Goal: Complete application form

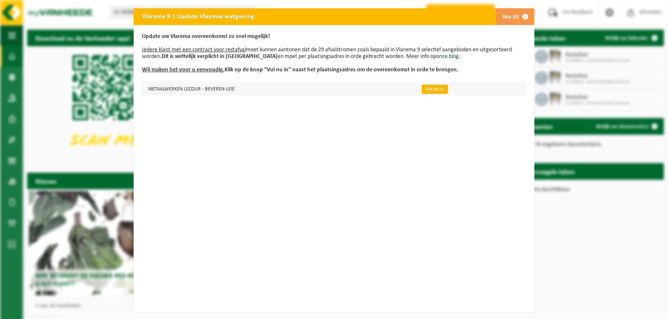
click at [428, 87] on link "Vul nu in" at bounding box center [435, 89] width 26 height 9
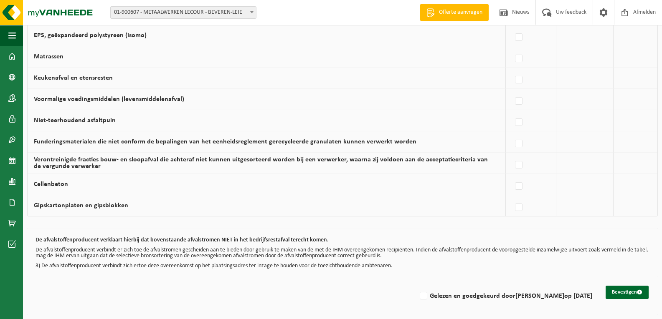
scroll to position [267, 0]
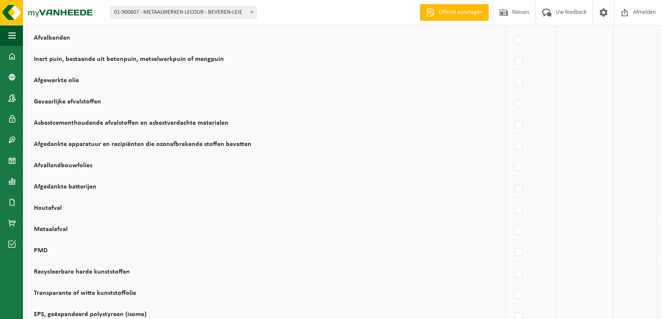
click at [660, 61] on div "Vlarema 9 | Update Vlaamse wetgeving - METAALWERKEN LECOUR - BEVEREN-LEIE Geef …" at bounding box center [342, 180] width 639 height 836
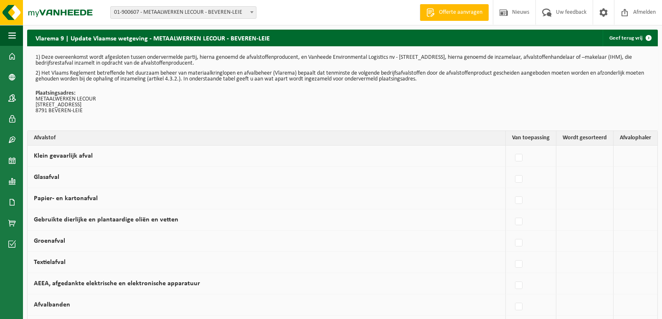
click at [530, 157] on div at bounding box center [531, 156] width 38 height 17
drag, startPoint x: 535, startPoint y: 171, endPoint x: 575, endPoint y: 153, distance: 44.5
click at [575, 153] on td at bounding box center [584, 156] width 57 height 21
click at [539, 137] on th "Van toepassing" at bounding box center [531, 138] width 51 height 15
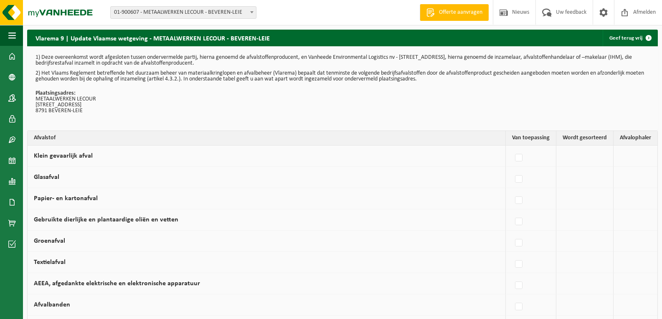
click at [577, 154] on td at bounding box center [584, 156] width 57 height 21
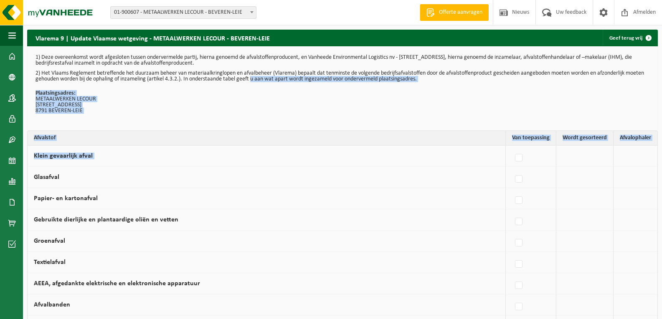
drag, startPoint x: 577, startPoint y: 154, endPoint x: 269, endPoint y: 80, distance: 316.9
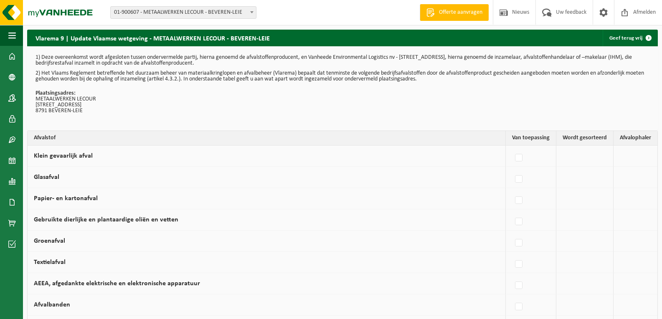
click at [134, 179] on td "Glasafval" at bounding box center [267, 177] width 478 height 21
click at [649, 37] on span at bounding box center [648, 38] width 17 height 17
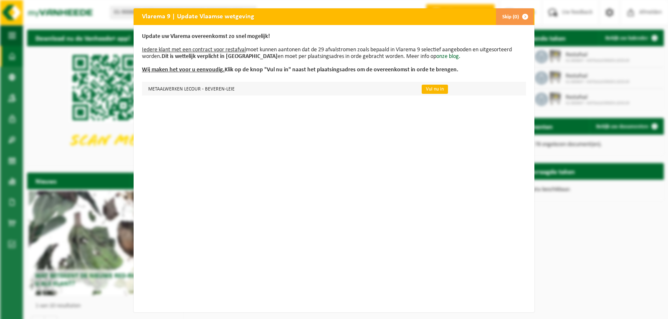
click at [430, 89] on link "Vul nu in" at bounding box center [435, 89] width 26 height 9
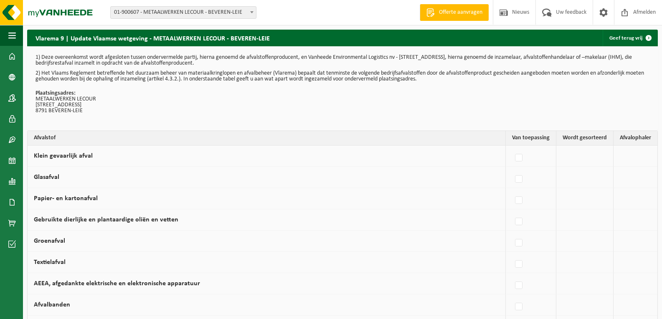
click at [549, 152] on div at bounding box center [531, 156] width 38 height 17
click at [575, 152] on td at bounding box center [584, 156] width 57 height 21
click at [497, 170] on td "Glasafval" at bounding box center [267, 177] width 478 height 21
click at [544, 156] on div at bounding box center [531, 156] width 38 height 17
drag, startPoint x: 571, startPoint y: 157, endPoint x: 557, endPoint y: 204, distance: 48.3
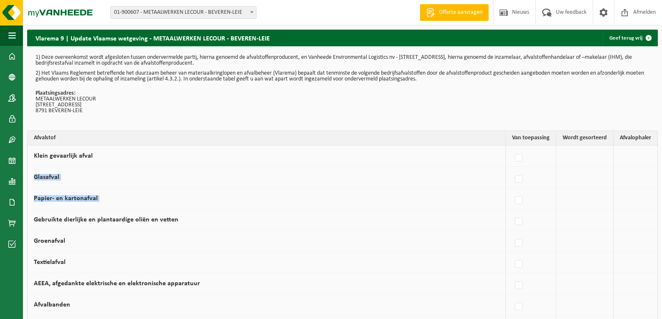
click at [520, 157] on label at bounding box center [519, 158] width 12 height 13
click at [512, 148] on input "Klein gevaarlijk afval" at bounding box center [511, 147] width 0 height 0
checkbox input "true"
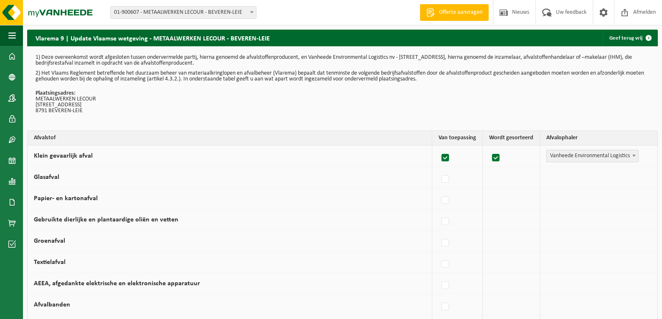
click at [634, 156] on b at bounding box center [633, 156] width 3 height 2
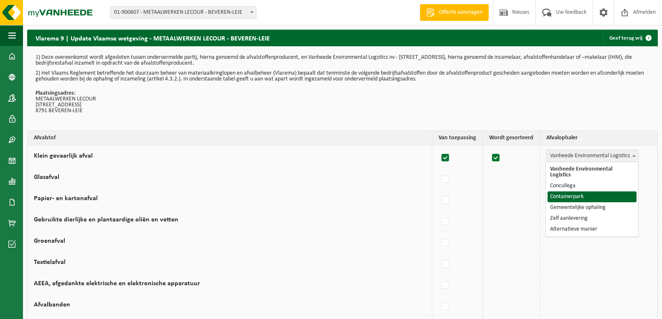
select select "Containerpark"
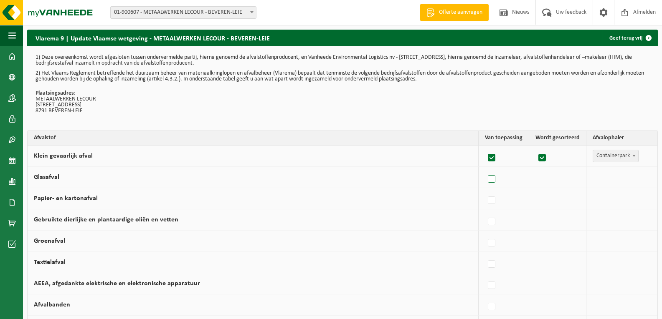
click at [494, 180] on label at bounding box center [492, 179] width 12 height 13
click at [485, 169] on input "Glasafval" at bounding box center [484, 169] width 0 height 0
checkbox input "true"
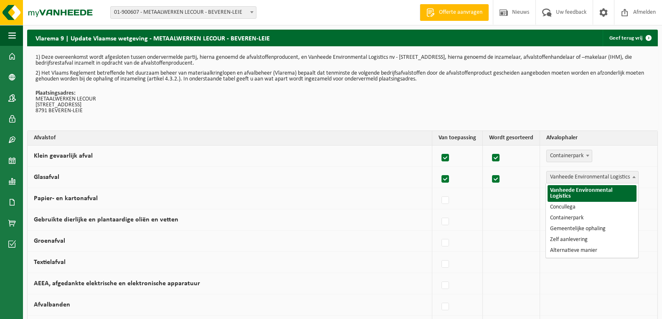
click at [635, 175] on span at bounding box center [634, 177] width 8 height 11
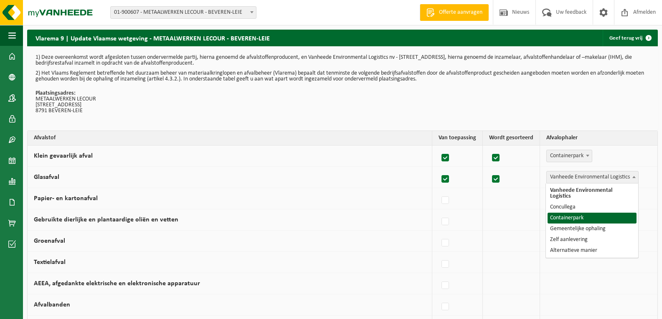
select select "Containerpark"
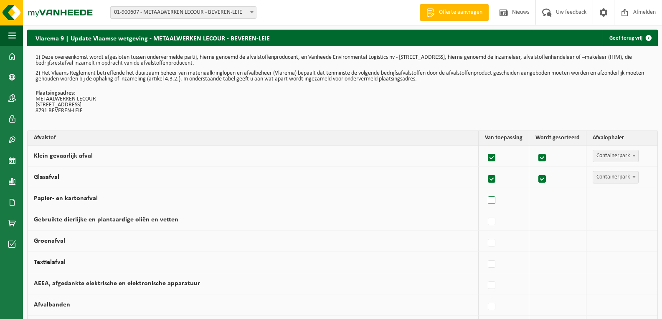
click at [491, 201] on label at bounding box center [492, 201] width 12 height 13
click at [485, 190] on input "Papier- en kartonafval" at bounding box center [484, 190] width 0 height 0
checkbox input "true"
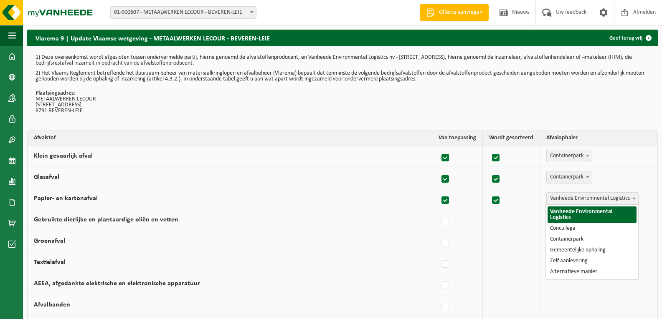
click at [633, 198] on b at bounding box center [633, 198] width 3 height 2
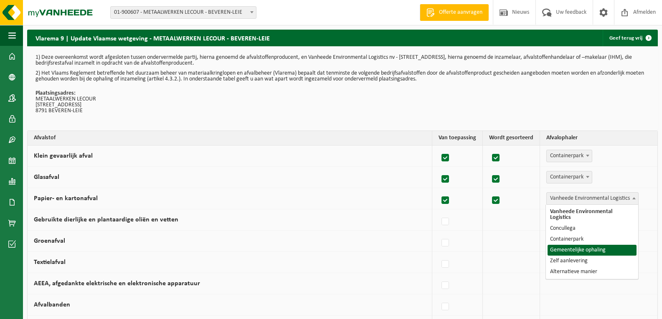
select select "Gemeentelijke ophaling"
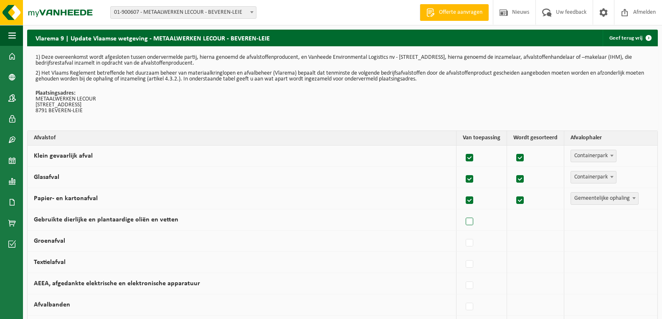
click at [471, 222] on label at bounding box center [470, 222] width 12 height 13
click at [463, 212] on input "Gebruikte dierlijke en plantaardige oliën en vetten" at bounding box center [462, 211] width 0 height 0
checkbox input "true"
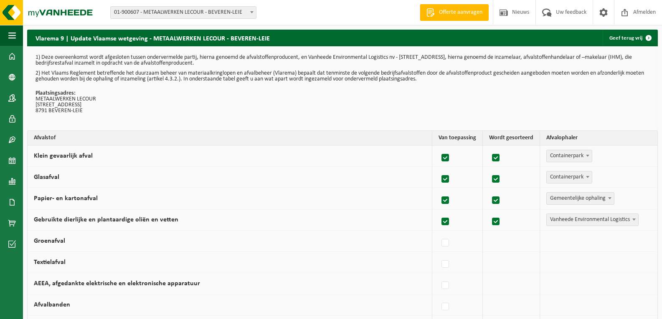
click at [633, 223] on span at bounding box center [634, 219] width 8 height 11
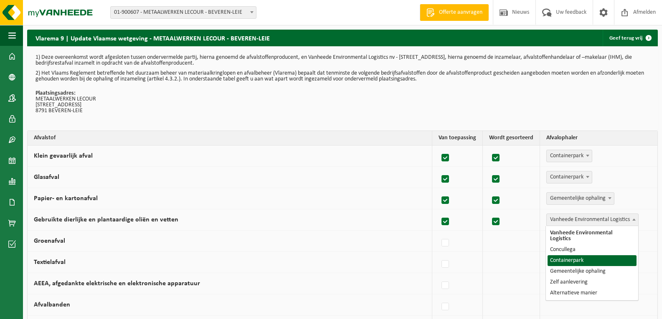
select select "Containerpark"
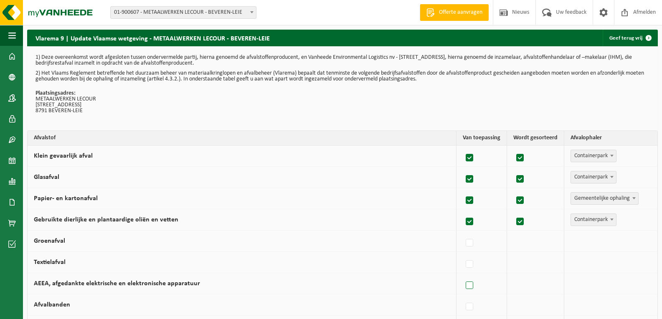
click at [469, 288] on label at bounding box center [470, 286] width 12 height 13
click at [463, 276] on input "AEEA, afgedankte elektrische en elektronische apparatuur" at bounding box center [462, 275] width 0 height 0
checkbox input "true"
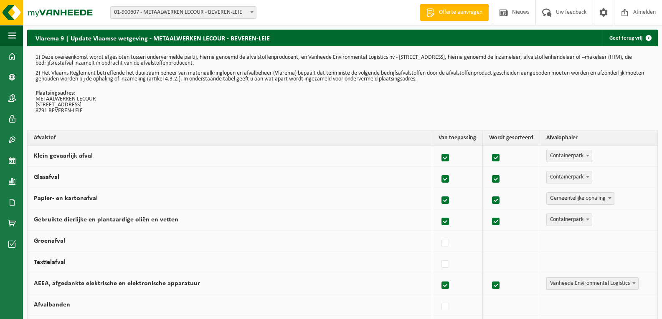
click at [635, 285] on span at bounding box center [634, 283] width 8 height 11
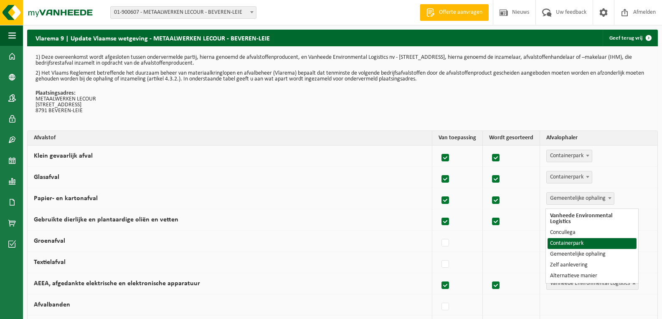
select select "Containerpark"
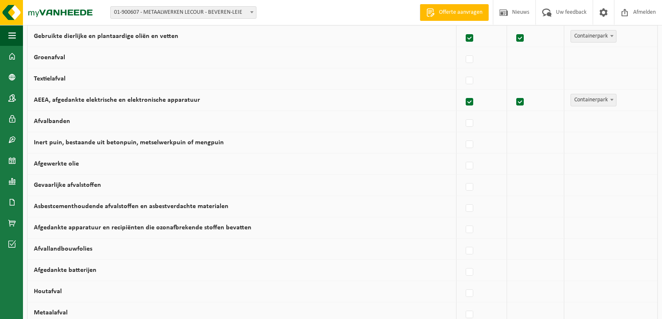
scroll to position [200, 0]
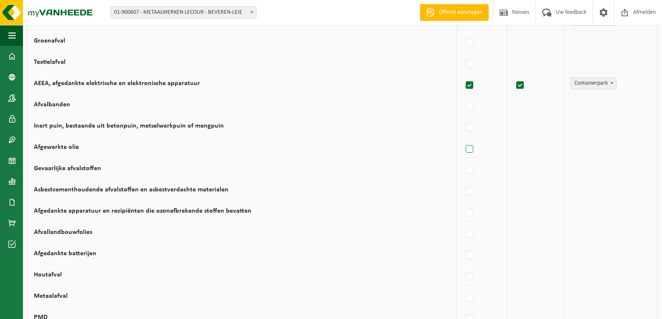
click at [472, 151] on label at bounding box center [470, 149] width 12 height 13
click at [463, 139] on input "Afgewerkte olie" at bounding box center [462, 139] width 0 height 0
checkbox input "true"
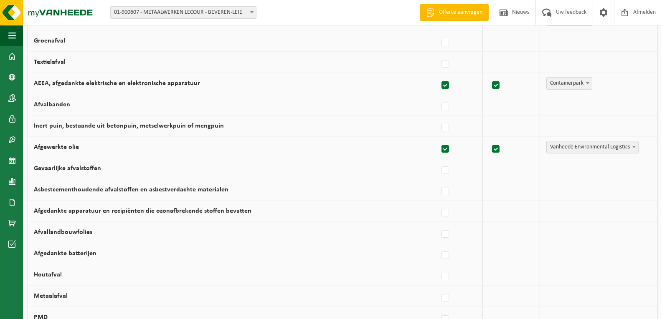
click at [632, 149] on span at bounding box center [634, 147] width 8 height 11
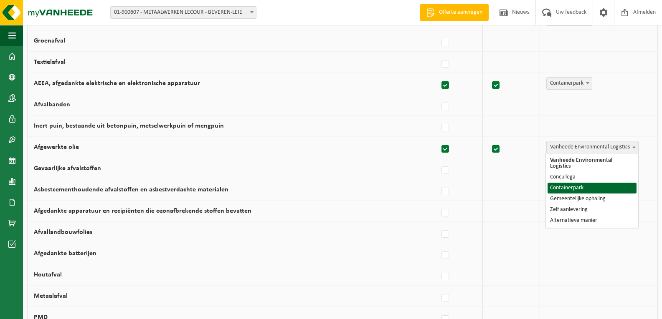
select select "Containerpark"
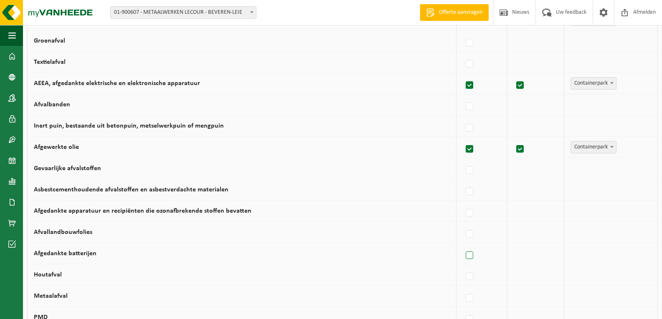
click at [471, 256] on label at bounding box center [470, 256] width 12 height 13
click at [463, 245] on input "Afgedankte batterijen" at bounding box center [462, 245] width 0 height 0
checkbox input "true"
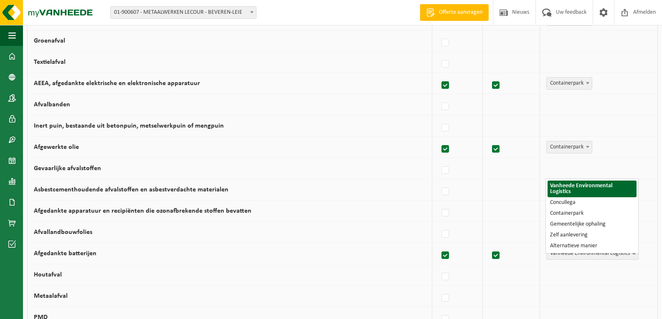
click at [635, 253] on span at bounding box center [634, 253] width 8 height 11
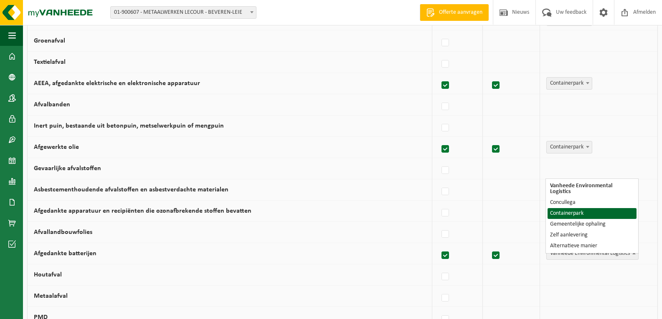
select select "Containerpark"
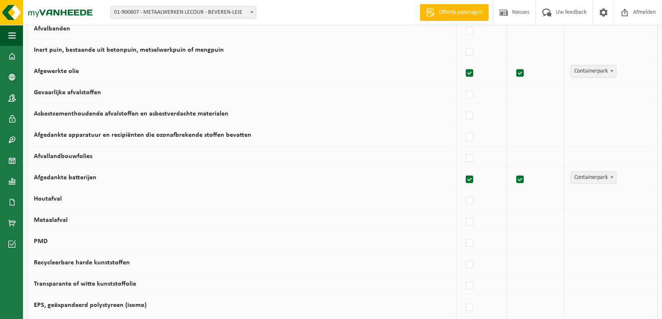
scroll to position [284, 0]
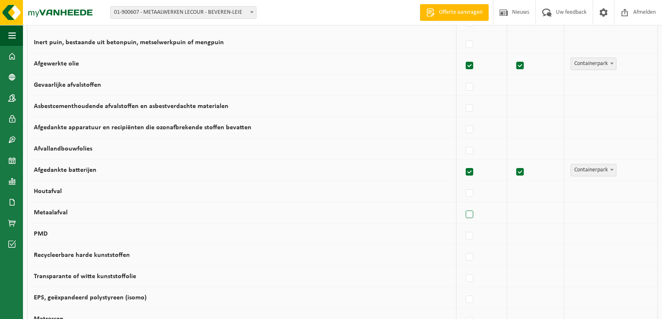
click at [473, 213] on label at bounding box center [470, 215] width 12 height 13
click at [463, 205] on input "Metaalafval" at bounding box center [462, 204] width 0 height 0
checkbox input "true"
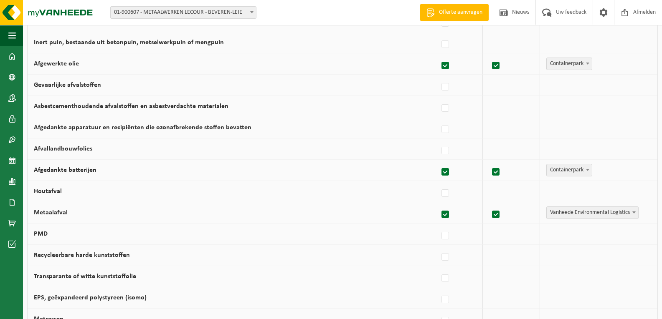
click at [633, 215] on span at bounding box center [634, 212] width 8 height 11
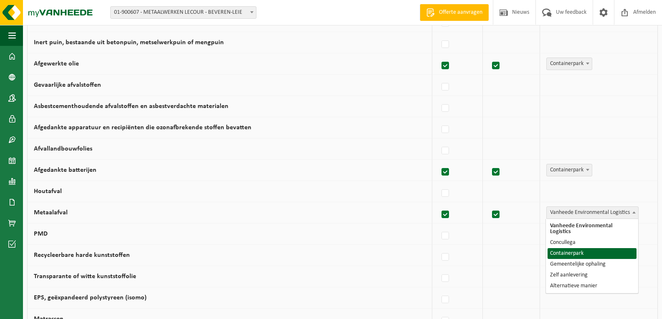
select select "Containerpark"
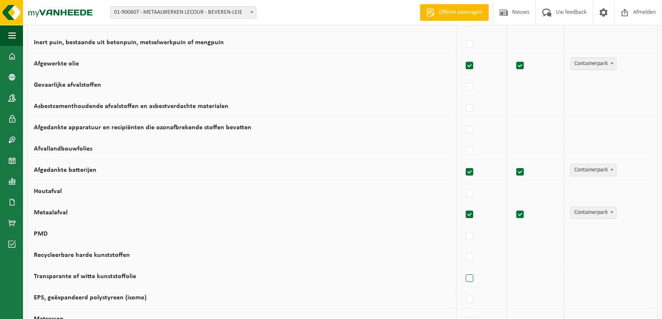
click at [472, 276] on label at bounding box center [470, 279] width 12 height 13
click at [463, 268] on input "Transparante of witte kunststoffolie" at bounding box center [462, 268] width 0 height 0
checkbox input "true"
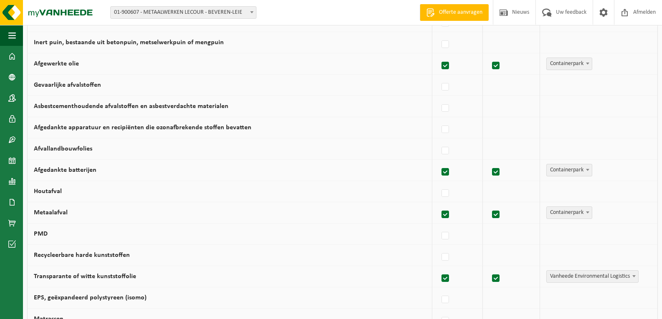
click at [633, 272] on span at bounding box center [634, 276] width 8 height 11
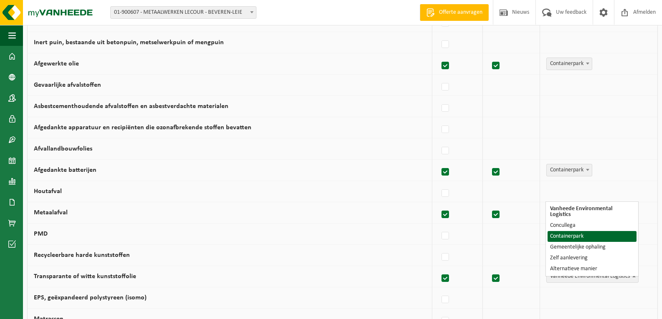
select select "Containerpark"
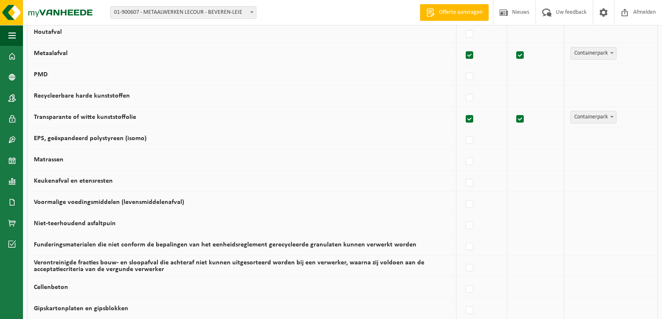
scroll to position [451, 0]
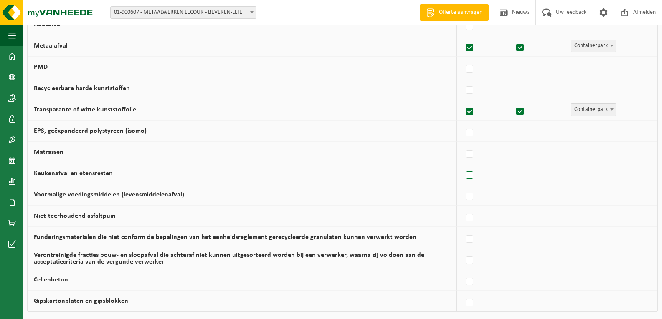
click at [471, 178] on label at bounding box center [470, 176] width 12 height 13
click at [463, 165] on input "Keukenafval en etensresten" at bounding box center [462, 165] width 0 height 0
checkbox input "true"
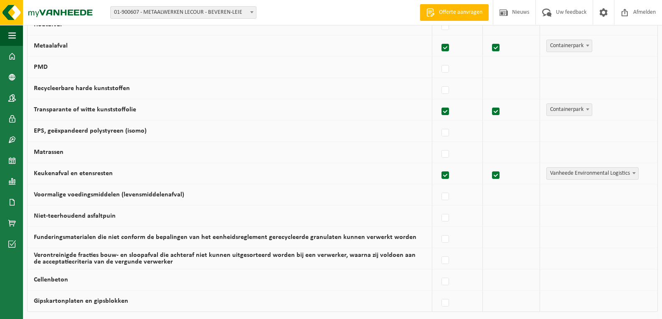
scroll to position [547, 0]
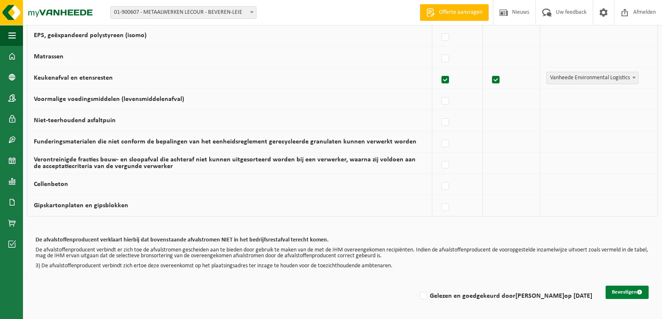
click at [620, 291] on button "Bevestigen" at bounding box center [626, 292] width 43 height 13
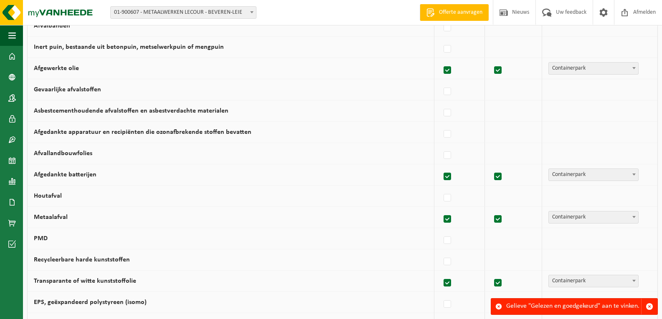
scroll to position [547, 0]
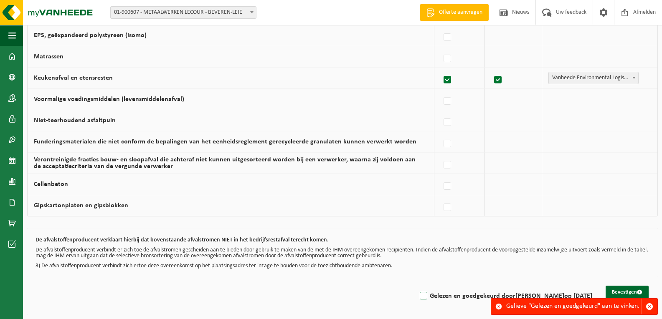
click at [418, 294] on label "Gelezen en goedgekeurd door [PERSON_NAME] op [DATE]" at bounding box center [505, 296] width 174 height 13
click at [417, 286] on input "Gelezen en goedgekeurd door KATIA NOREILLE op 04/09/25" at bounding box center [416, 286] width 0 height 0
checkbox input "true"
click at [618, 293] on button "Bevestigen" at bounding box center [626, 292] width 43 height 13
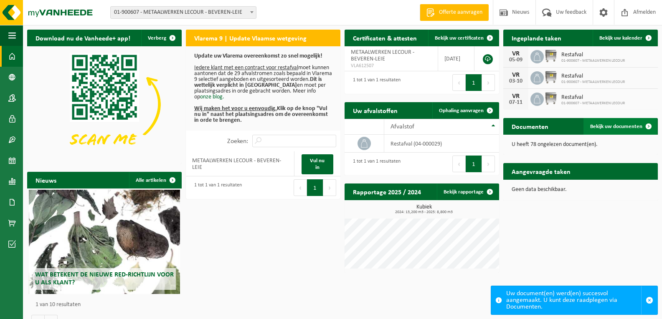
click at [605, 125] on span "Bekijk uw documenten" at bounding box center [616, 126] width 52 height 5
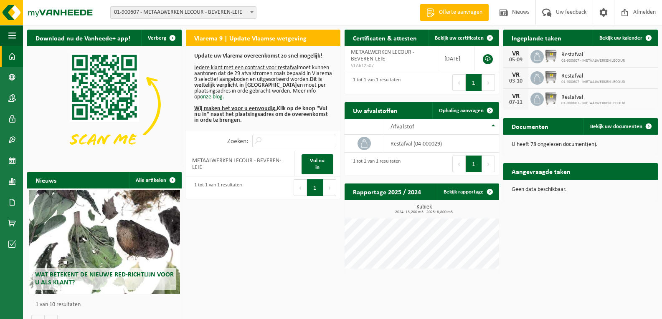
scroll to position [17, 0]
